Goal: Task Accomplishment & Management: Use online tool/utility

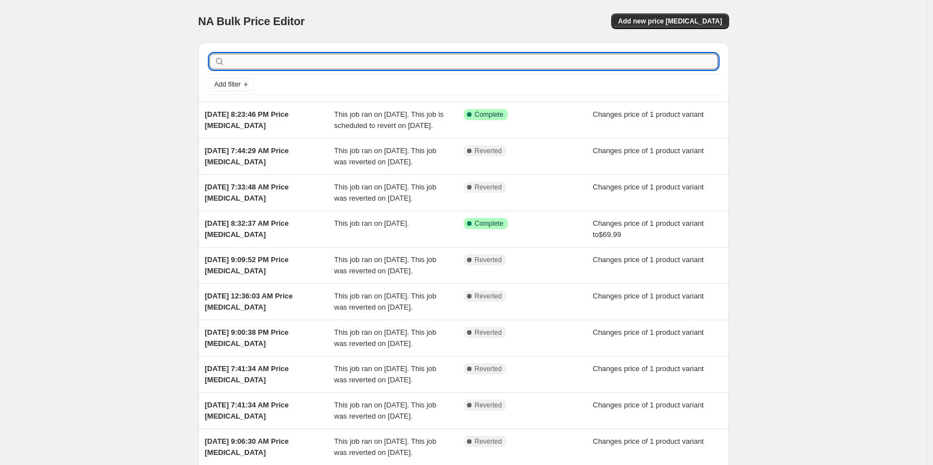
click at [419, 65] on input "text" at bounding box center [472, 62] width 491 height 16
click at [230, 79] on button "Add filter" at bounding box center [231, 84] width 45 height 13
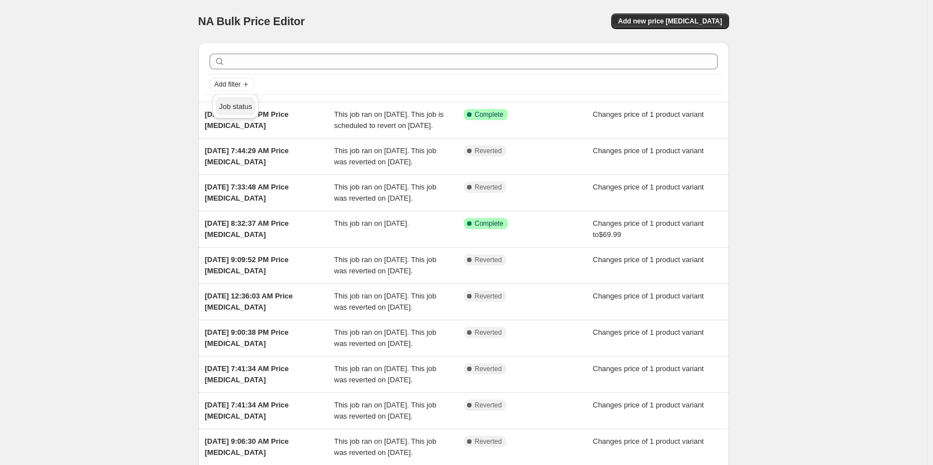
click at [240, 111] on span "Job status" at bounding box center [235, 106] width 33 height 11
click at [254, 157] on span "Complete" at bounding box center [249, 155] width 31 height 8
click at [228, 157] on input "Complete" at bounding box center [224, 155] width 9 height 9
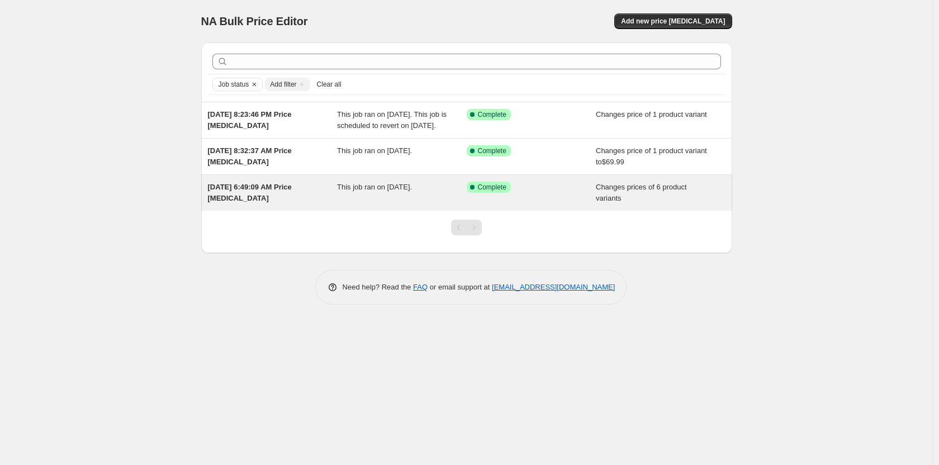
click at [376, 191] on span "This job ran on [DATE]." at bounding box center [374, 187] width 75 height 8
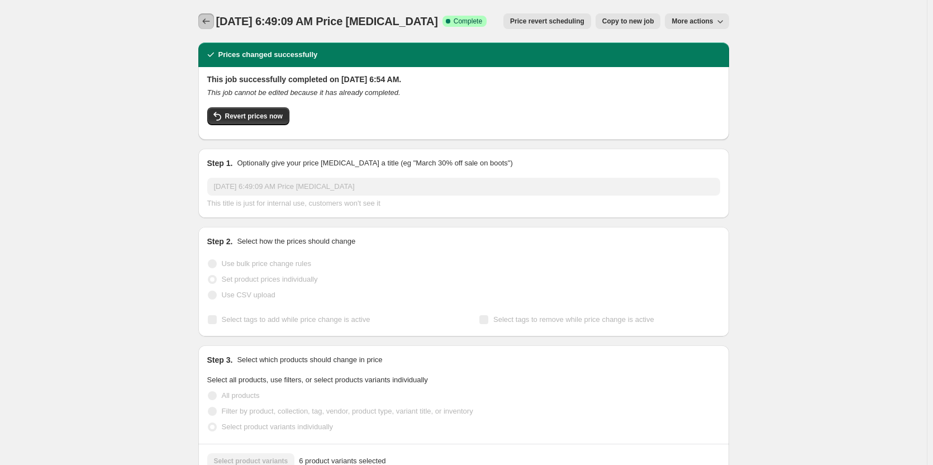
click at [209, 23] on icon "Price change jobs" at bounding box center [206, 21] width 11 height 11
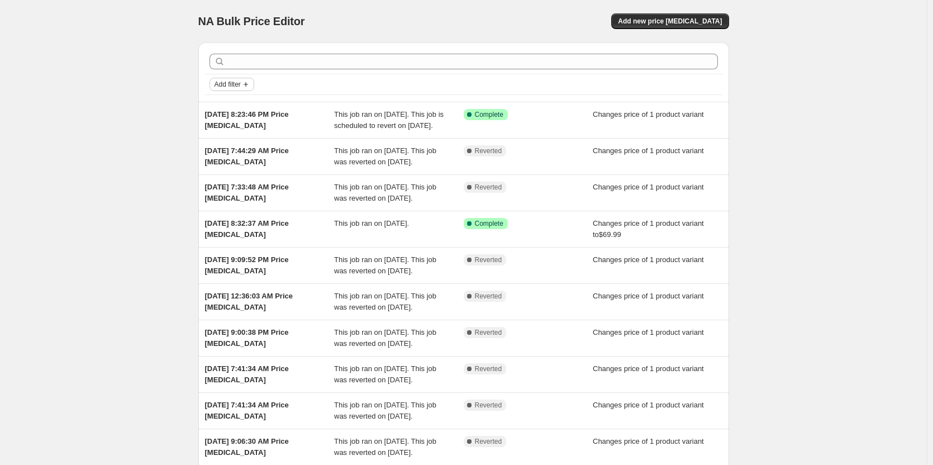
click at [231, 78] on button "Add filter" at bounding box center [231, 84] width 45 height 13
click at [230, 109] on span "Job status" at bounding box center [235, 106] width 33 height 8
click at [250, 153] on span "Complete" at bounding box center [249, 155] width 31 height 8
click at [228, 153] on input "Complete" at bounding box center [224, 155] width 9 height 9
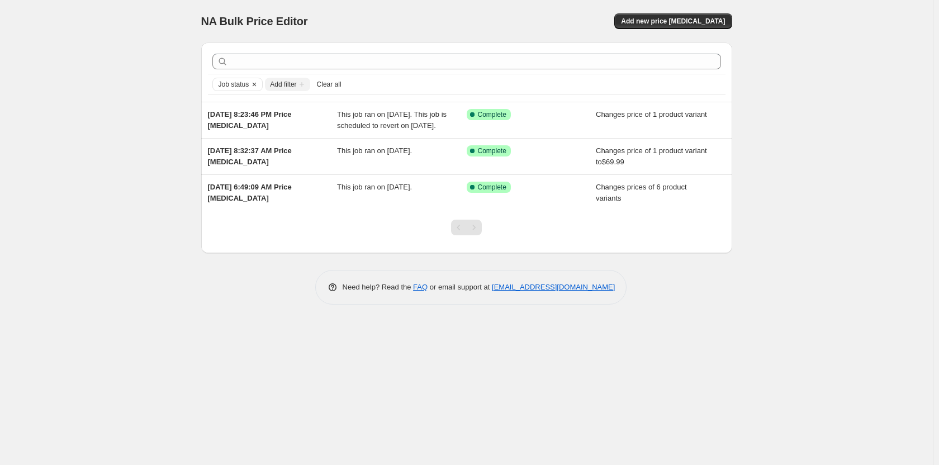
click at [139, 147] on div "NA Bulk Price Editor. This page is ready NA Bulk Price Editor Add new price cha…" at bounding box center [466, 232] width 932 height 465
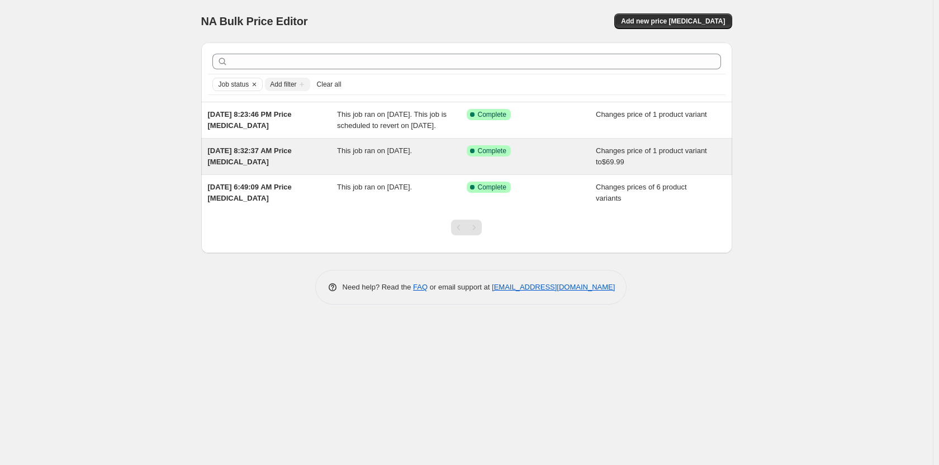
click at [373, 155] on span "This job ran on August 11, 2025." at bounding box center [374, 150] width 75 height 8
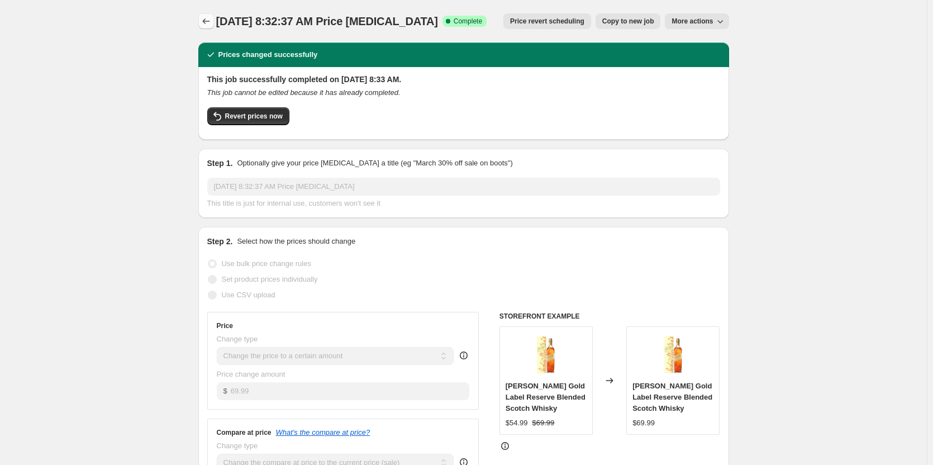
click at [210, 19] on icon "Price change jobs" at bounding box center [206, 21] width 11 height 11
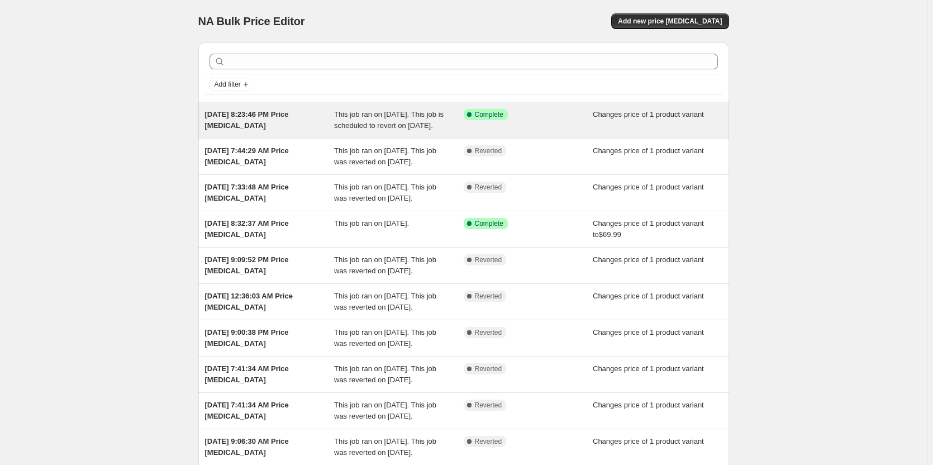
click at [272, 117] on span "Sep 25, 2025, 8:23:46 PM Price change job" at bounding box center [247, 120] width 84 height 20
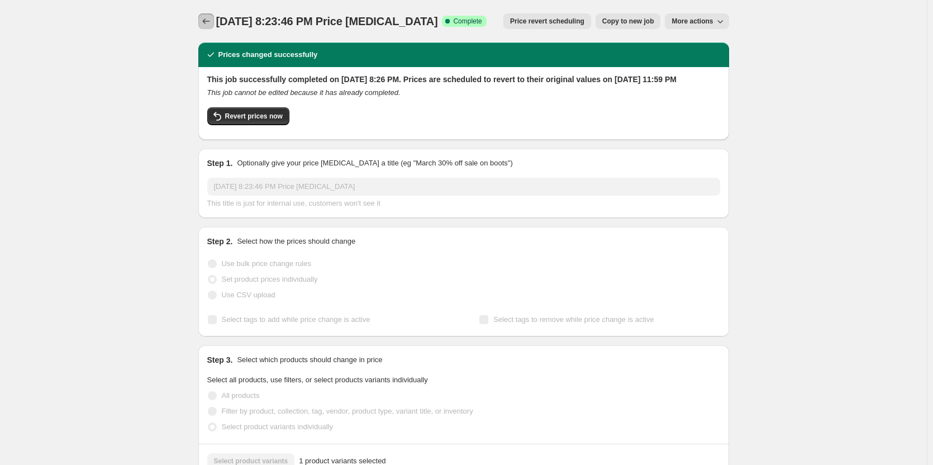
click at [209, 22] on icon "Price change jobs" at bounding box center [206, 21] width 11 height 11
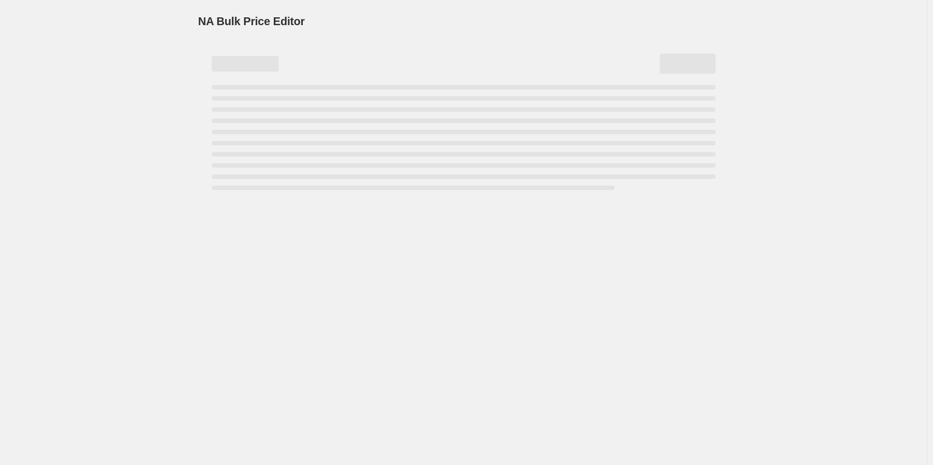
click at [86, 58] on div "NA Bulk Price Editor. This page is ready NA Bulk Price Editor" at bounding box center [463, 232] width 927 height 465
